Goal: Task Accomplishment & Management: Use online tool/utility

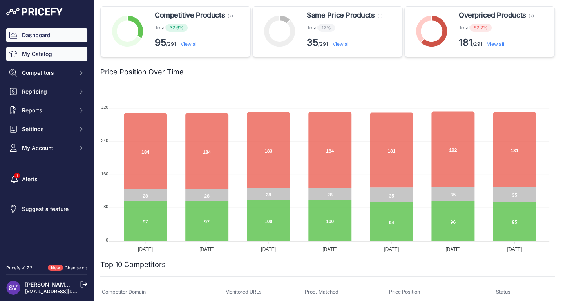
click at [66, 61] on link "My Catalog" at bounding box center [46, 54] width 81 height 14
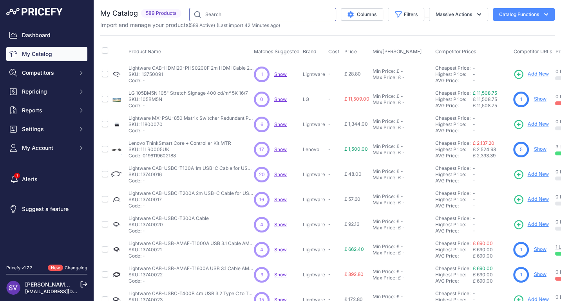
drag, startPoint x: 248, startPoint y: 10, endPoint x: 170, endPoint y: 7, distance: 77.7
click at [170, 7] on div "You are not connected to the internet. My Catalog" at bounding box center [327, 235] width 455 height 471
type input "[PERSON_NAME]"
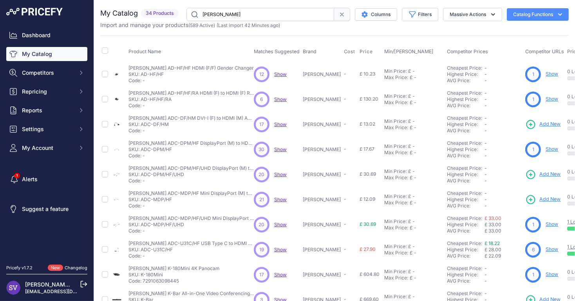
click at [546, 72] on link "Show" at bounding box center [552, 74] width 13 height 6
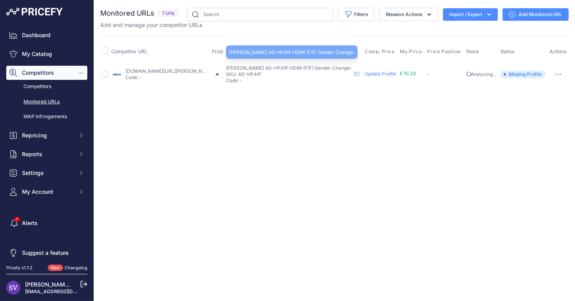
drag, startPoint x: 282, startPoint y: 73, endPoint x: 231, endPoint y: 65, distance: 51.4
click at [231, 65] on div "Kramer AD-HF/HF HDMI (F/F) Gender Changer Kramer AD-HF/HF HDMI (F/F) Gender Cha…" at bounding box center [288, 74] width 125 height 19
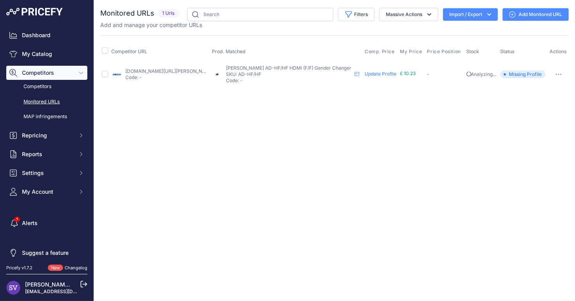
click at [272, 71] on p "SKU: AD-HF/HF" at bounding box center [288, 74] width 125 height 6
drag, startPoint x: 274, startPoint y: 73, endPoint x: 244, endPoint y: 71, distance: 30.2
click at [244, 71] on p "SKU: AD-HF/HF" at bounding box center [288, 74] width 125 height 6
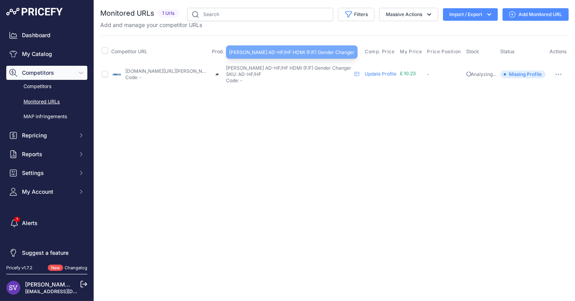
copy p "AD-HF/HF"
